Goal: Transaction & Acquisition: Purchase product/service

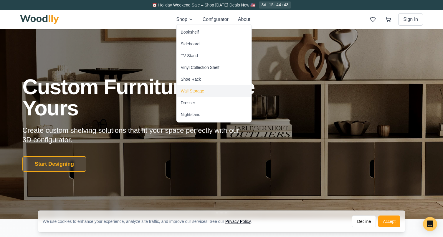
click at [206, 92] on div "Wall Storage" at bounding box center [214, 91] width 75 height 12
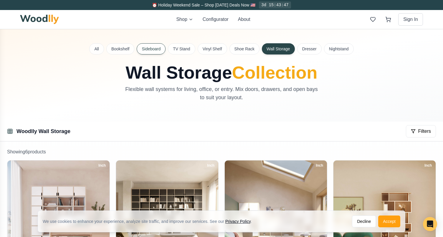
click at [154, 48] on button "Sideboard" at bounding box center [151, 48] width 29 height 11
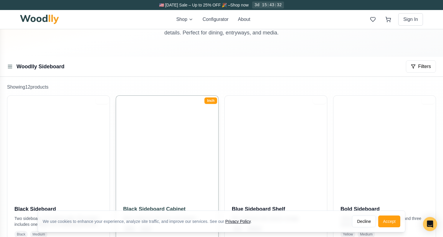
scroll to position [65, 0]
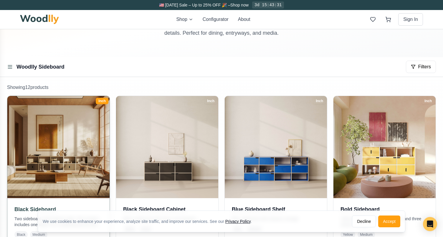
click at [85, 158] on img at bounding box center [58, 146] width 107 height 107
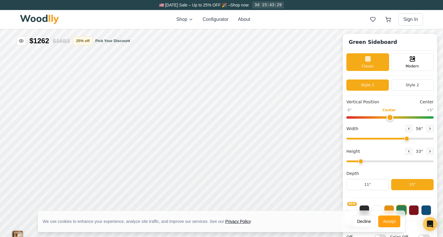
type input "56"
type input "2"
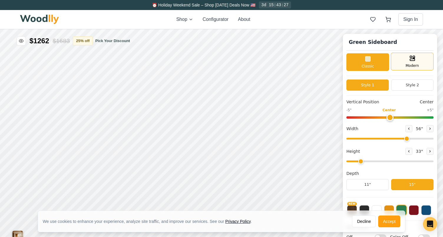
click at [407, 59] on div "Modern" at bounding box center [412, 62] width 43 height 18
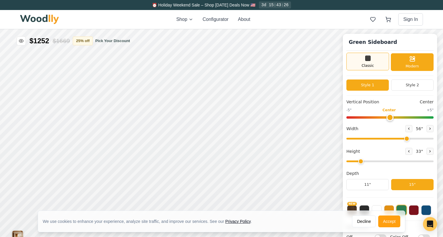
click at [371, 61] on div "Classic" at bounding box center [368, 62] width 43 height 18
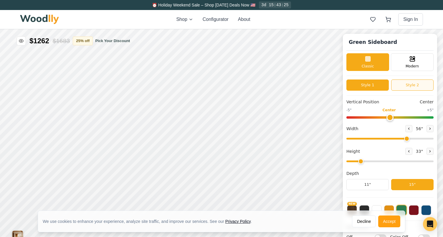
click at [404, 82] on button "Style 2" at bounding box center [412, 85] width 42 height 11
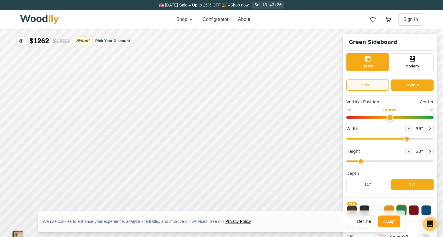
click at [377, 87] on button "Style 1" at bounding box center [368, 85] width 42 height 11
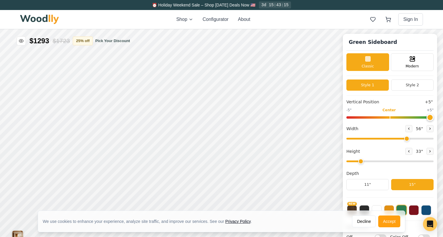
drag, startPoint x: 389, startPoint y: 118, endPoint x: 439, endPoint y: 127, distance: 50.1
type input "5"
click at [434, 119] on input "range" at bounding box center [390, 117] width 87 height 2
drag, startPoint x: 407, startPoint y: 138, endPoint x: 442, endPoint y: 142, distance: 35.6
type input "72"
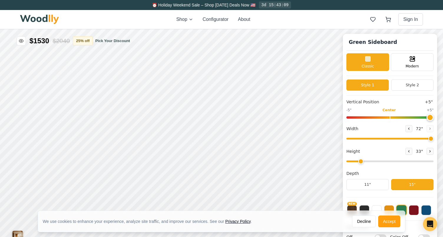
click at [434, 140] on input "range" at bounding box center [390, 139] width 87 height 2
drag, startPoint x: 362, startPoint y: 161, endPoint x: 404, endPoint y: 162, distance: 42.4
type input "6"
click at [404, 162] on input "range" at bounding box center [390, 162] width 87 height 2
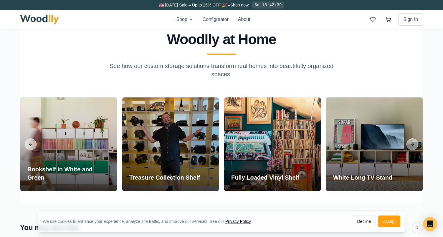
scroll to position [1053, 0]
